Goal: Task Accomplishment & Management: Use online tool/utility

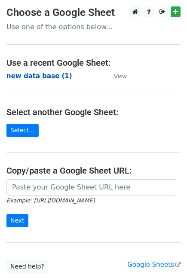
click at [49, 75] on strong "new data base (1)" at bounding box center [39, 76] width 66 height 8
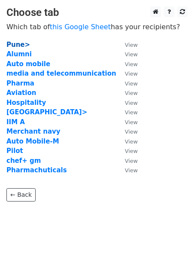
click at [17, 45] on strong "Pune>" at bounding box center [18, 45] width 24 height 8
